Goal: Check status

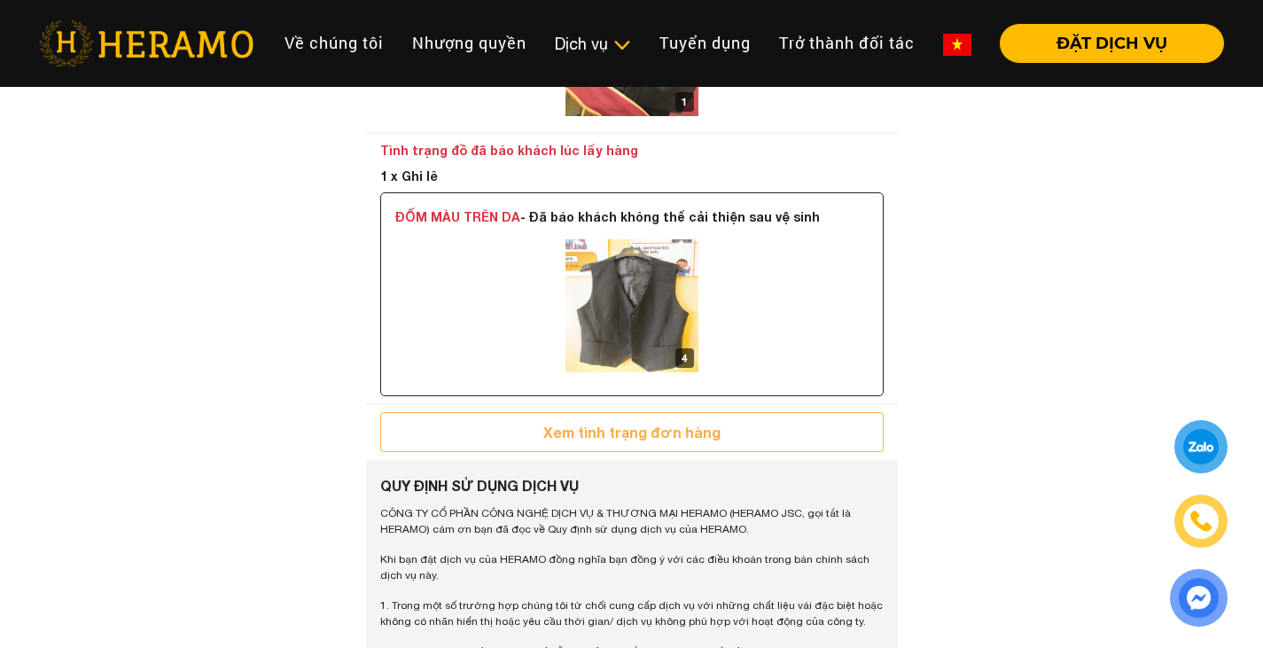
scroll to position [1159, 0]
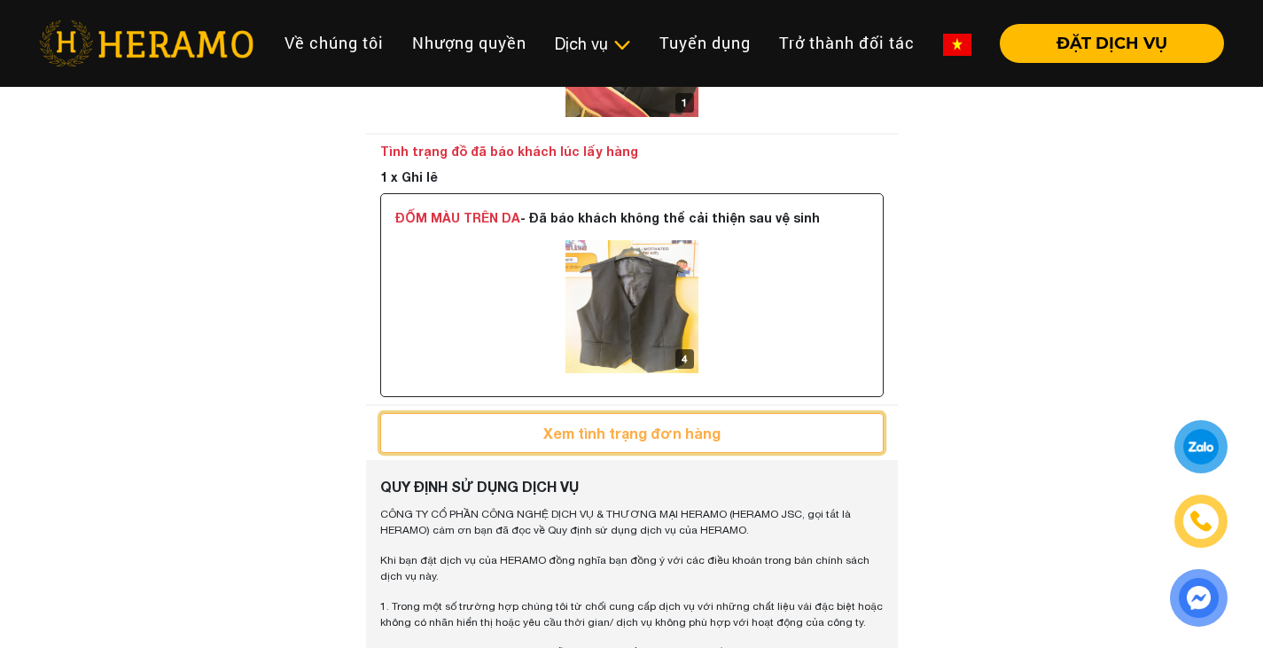
click at [739, 432] on button "Xem tình trạng đơn hàng" at bounding box center [632, 433] width 504 height 40
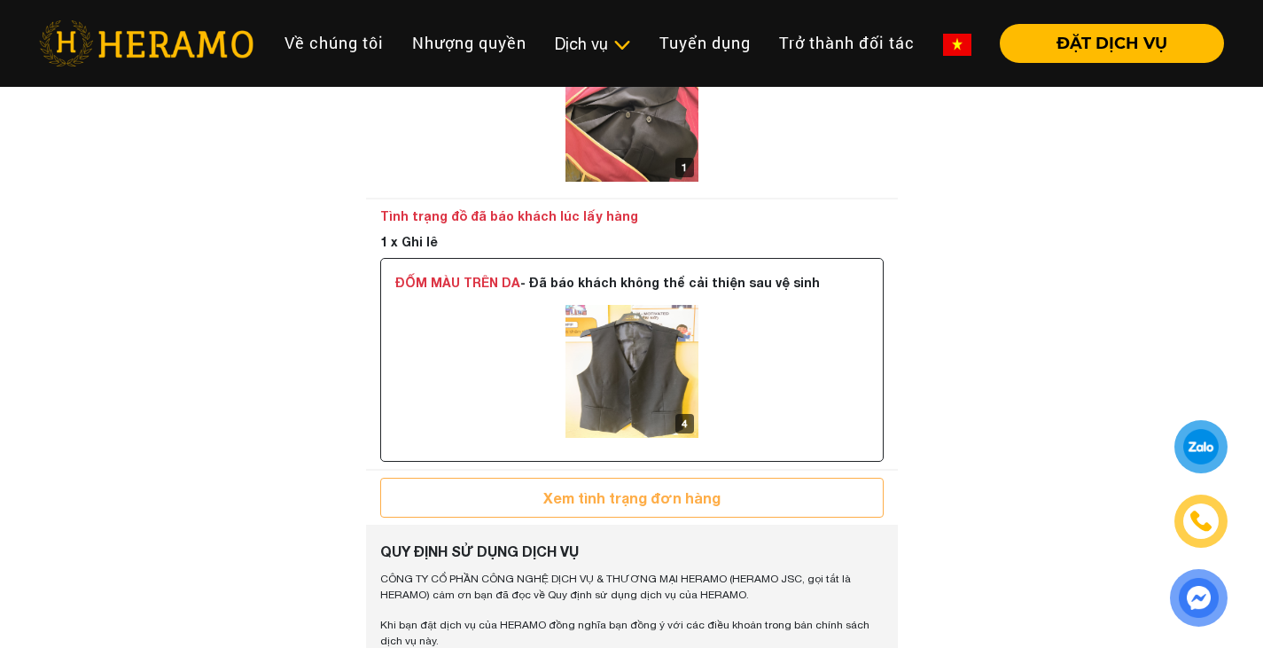
scroll to position [1066, 0]
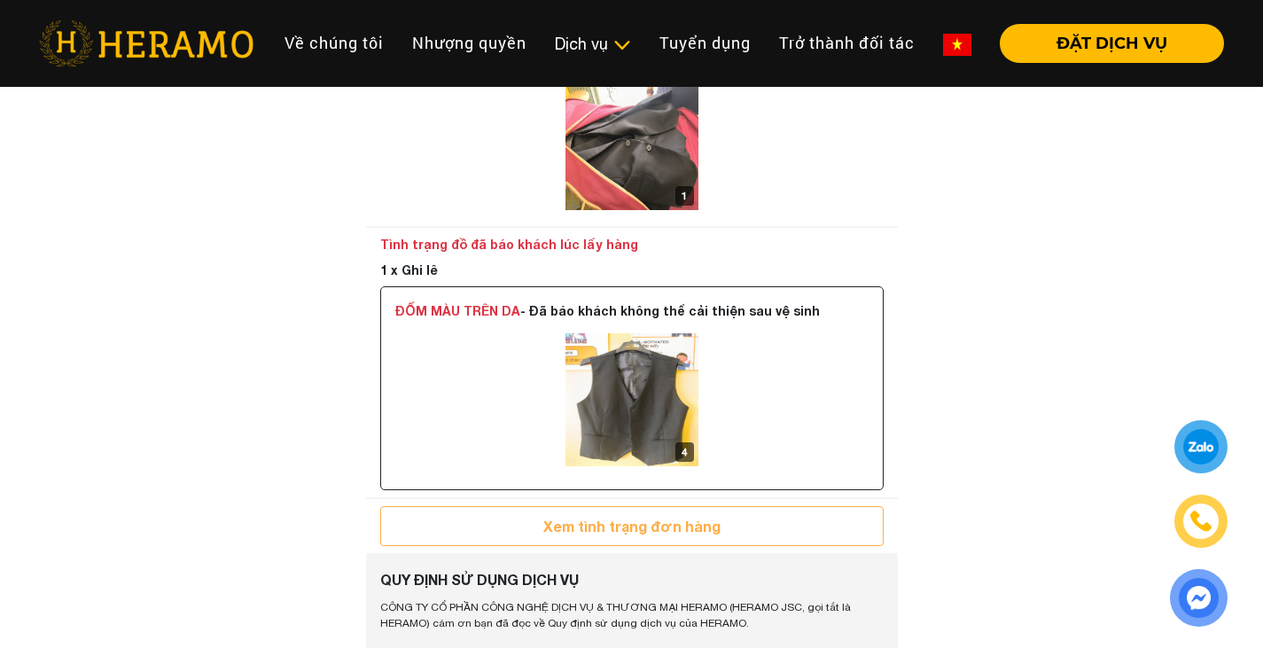
click at [639, 436] on img at bounding box center [632, 399] width 133 height 133
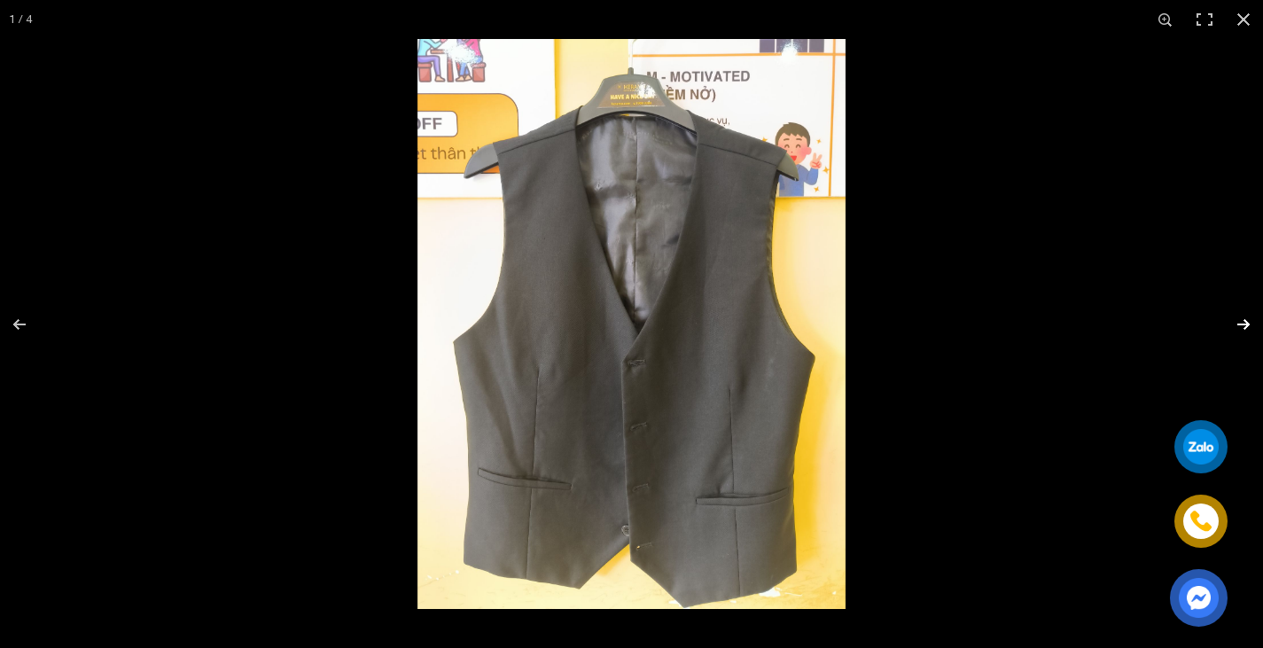
click at [1236, 315] on button "button" at bounding box center [1232, 324] width 62 height 89
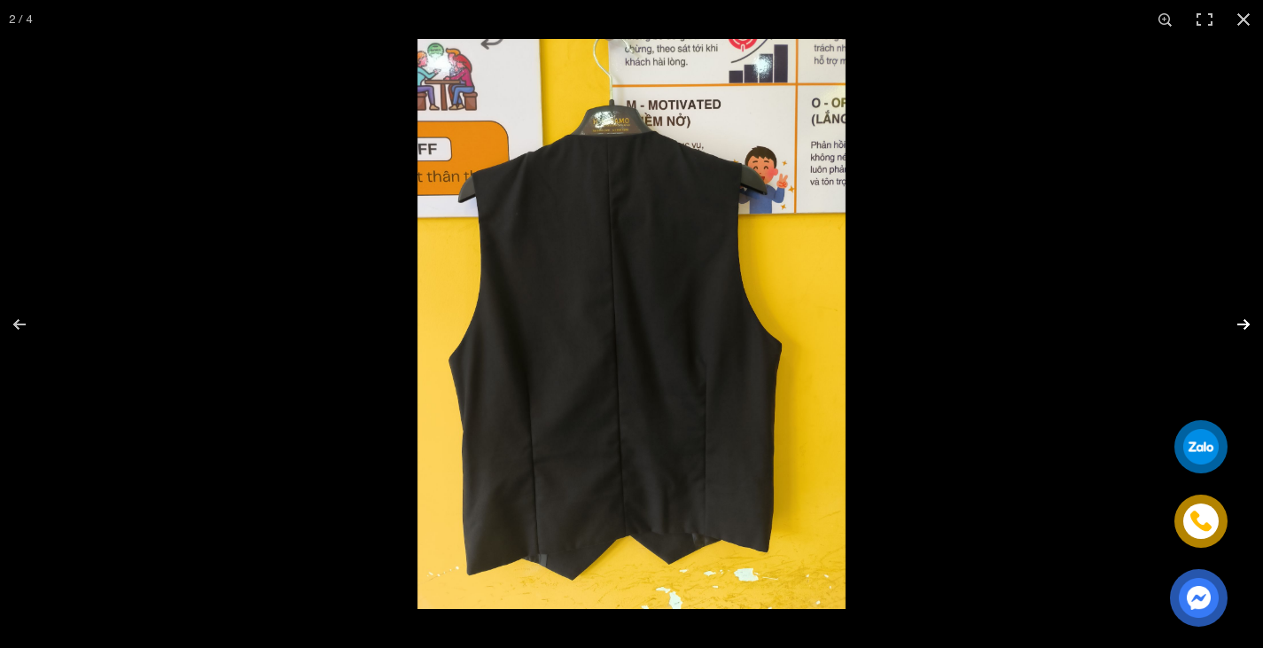
click at [1236, 315] on button "button" at bounding box center [1232, 324] width 62 height 89
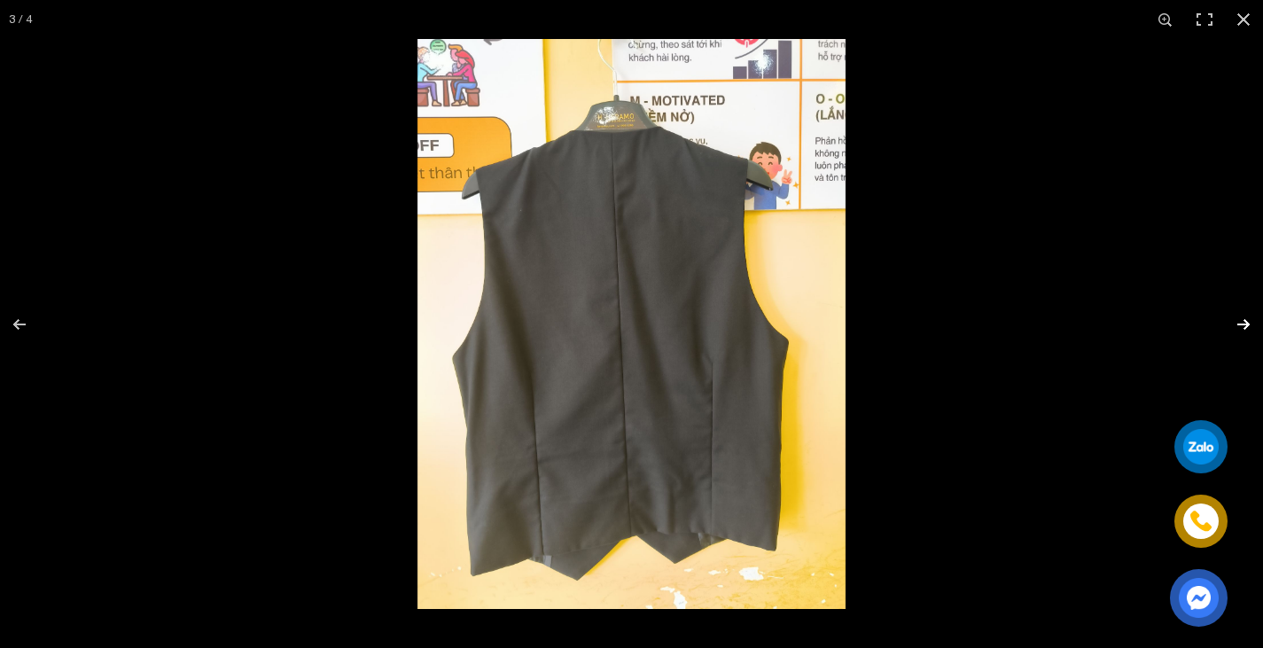
click at [1236, 315] on button "button" at bounding box center [1232, 324] width 62 height 89
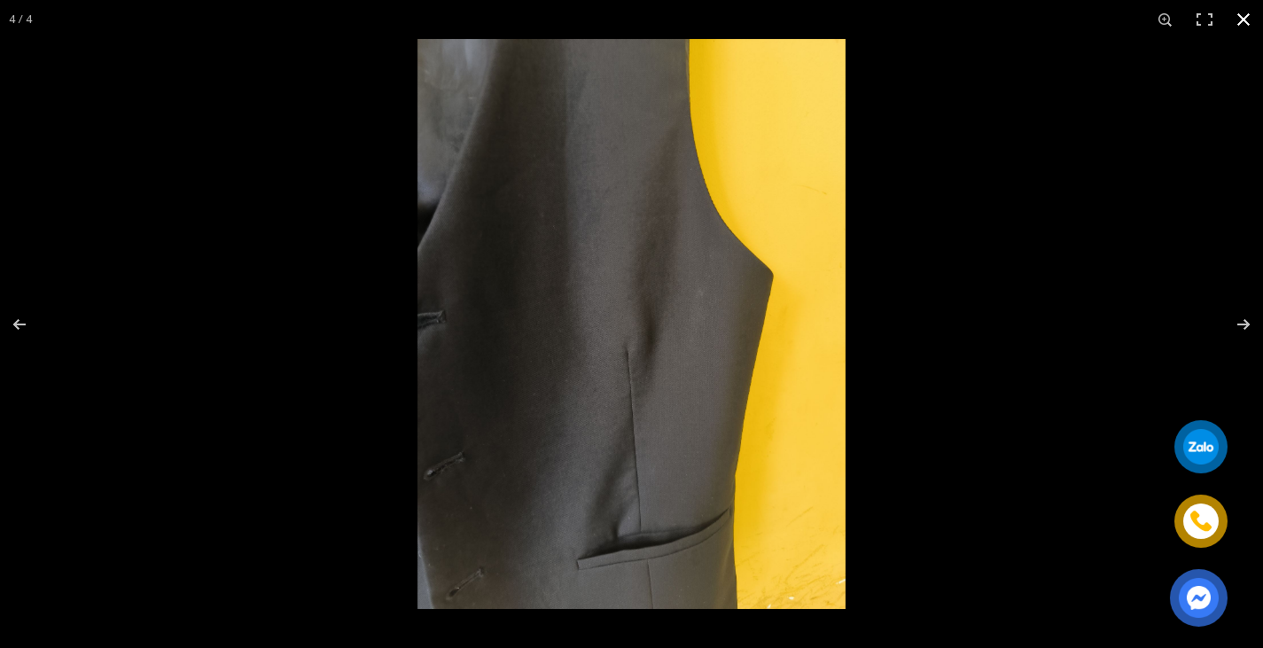
click at [1245, 22] on button "button" at bounding box center [1243, 19] width 39 height 39
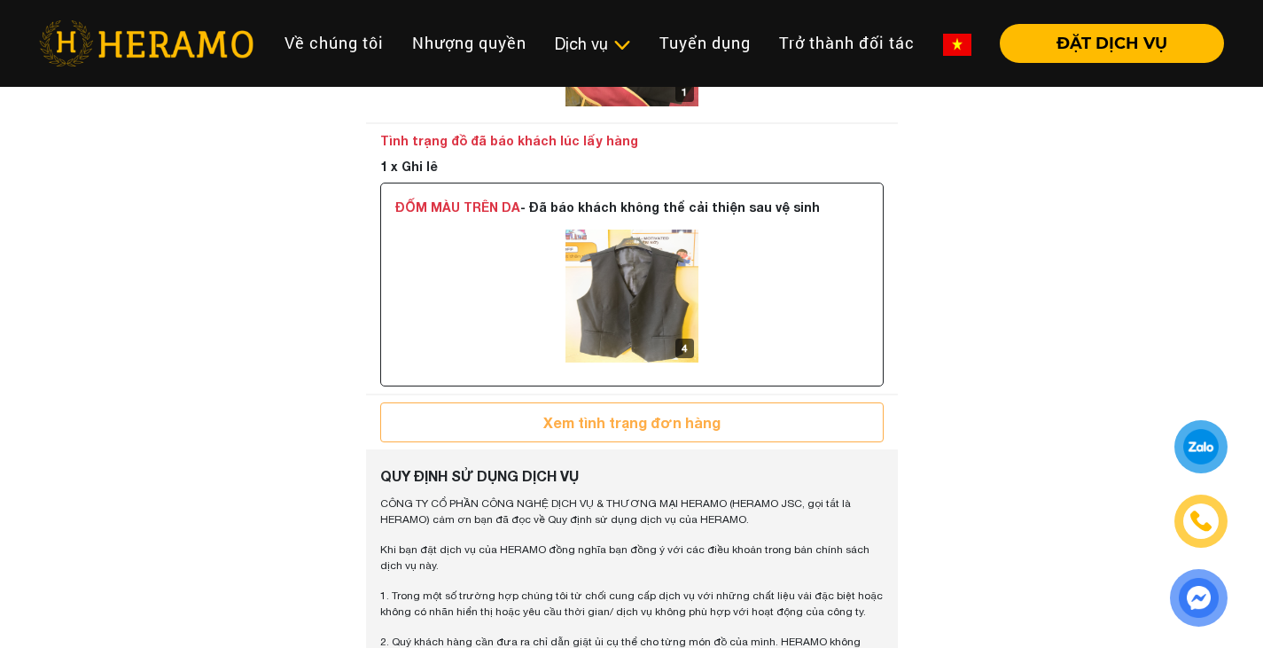
scroll to position [1170, 0]
